Goal: Task Accomplishment & Management: Use online tool/utility

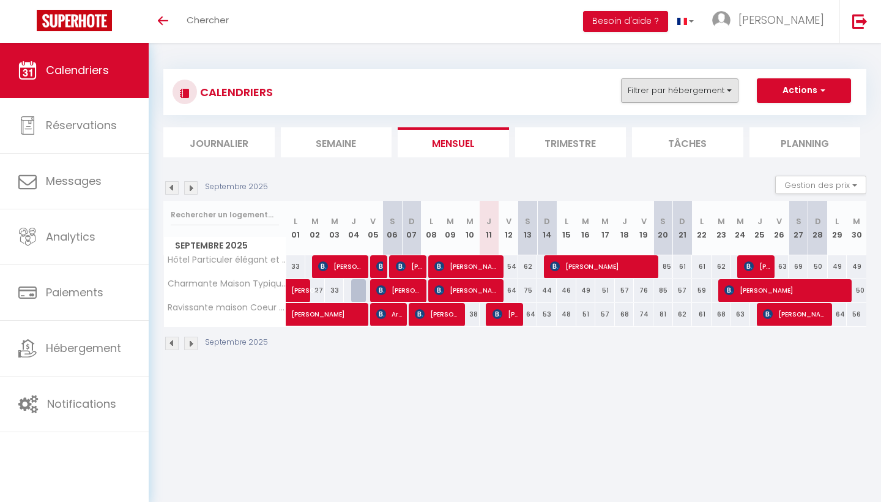
click at [661, 91] on button "Filtrer par hébergement" at bounding box center [679, 90] width 117 height 24
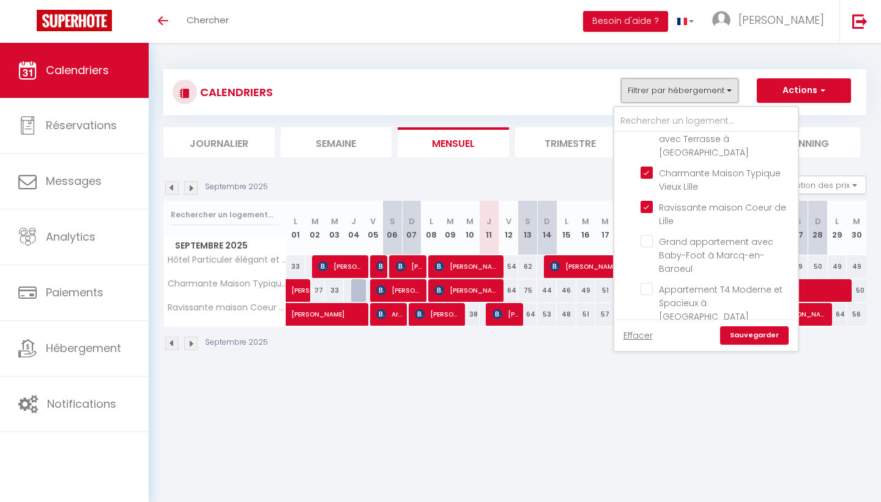
scroll to position [619, 0]
click at [647, 284] on input "Appartement T4 Moderne et Spacieux à [GEOGRAPHIC_DATA]" at bounding box center [716, 290] width 153 height 12
checkbox input "true"
checkbox input "false"
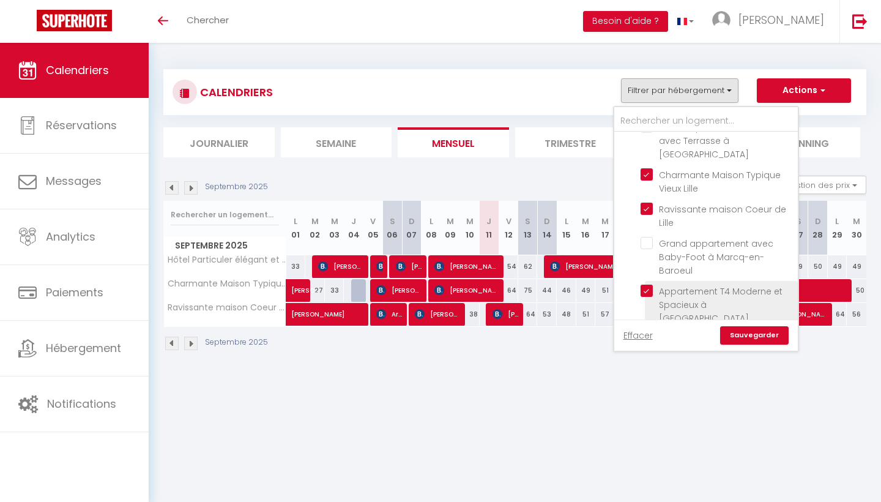
checkbox input "false"
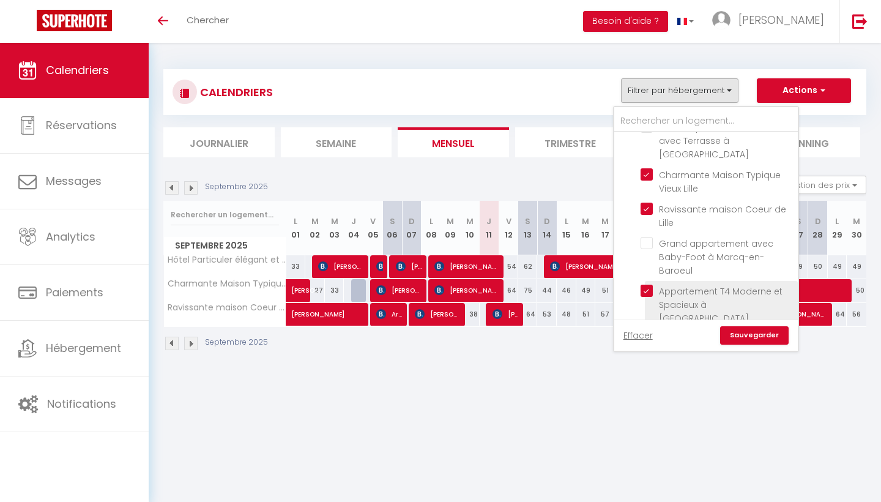
checkbox input "false"
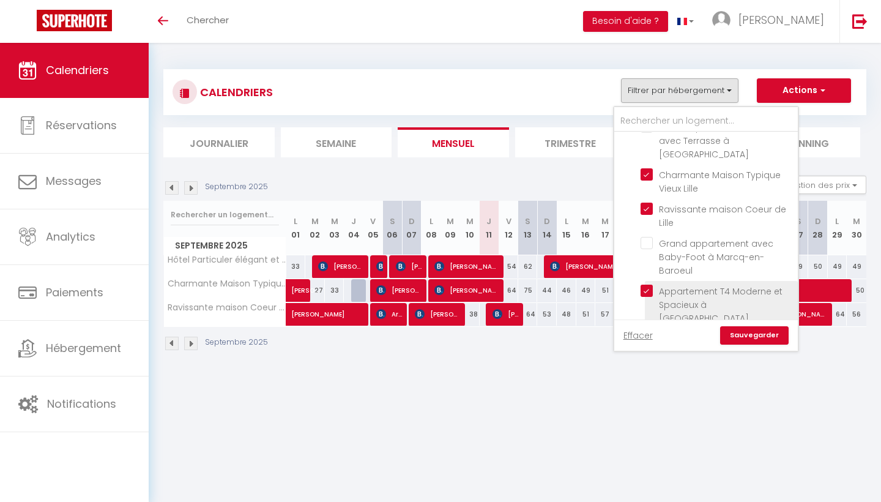
checkbox input "false"
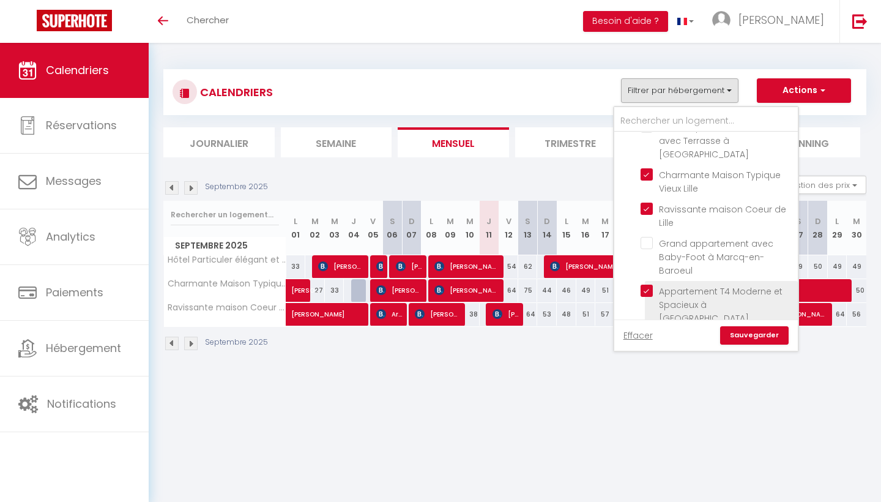
checkbox input "false"
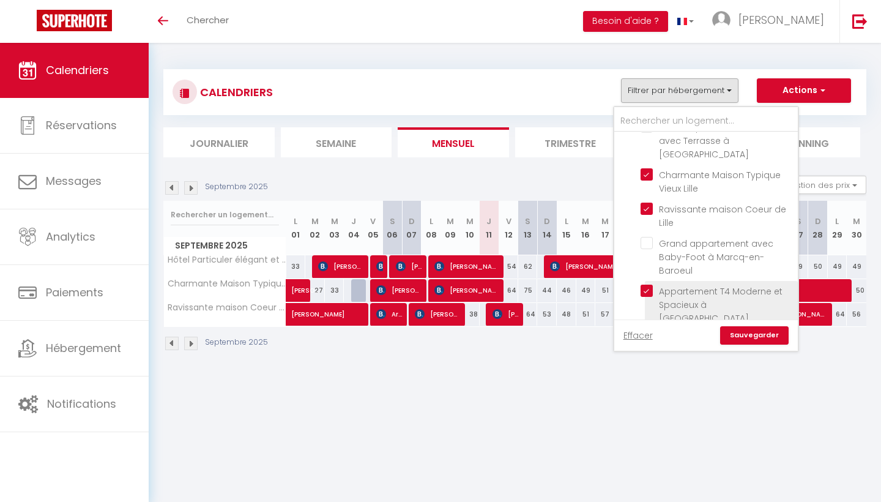
checkbox input "false"
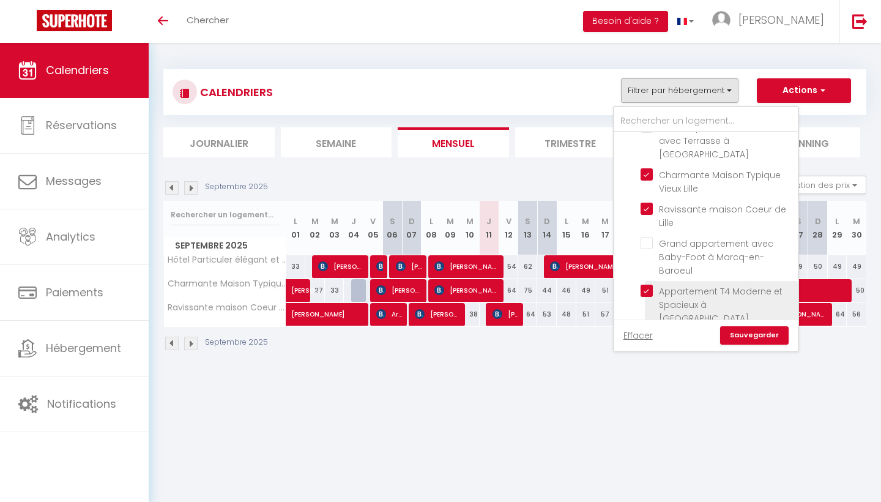
checkbox input "false"
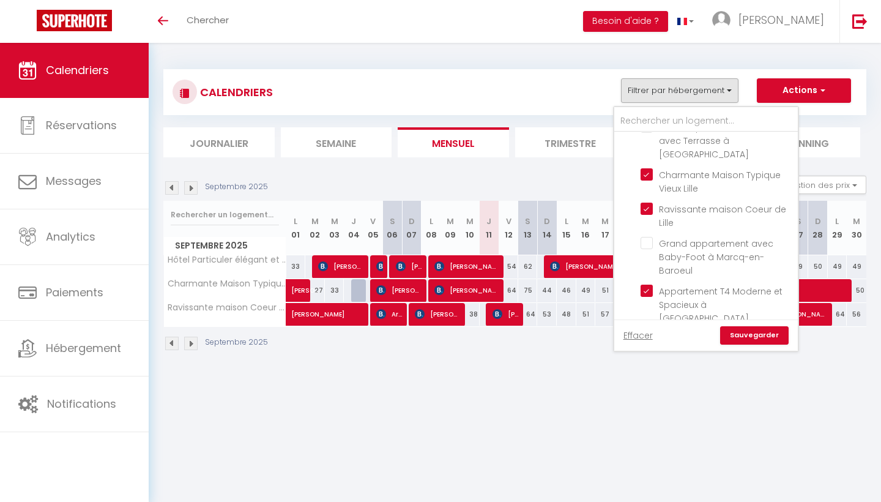
click at [742, 333] on link "Sauvegarder" at bounding box center [754, 335] width 68 height 18
